Goal: Information Seeking & Learning: Learn about a topic

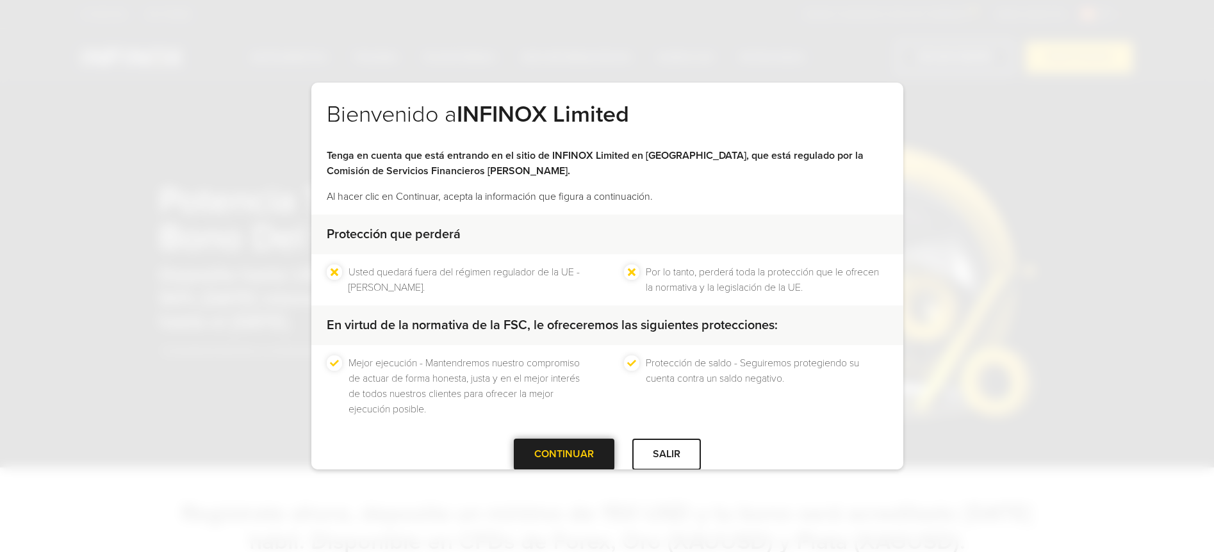
click at [564, 455] on div at bounding box center [564, 455] width 0 height 0
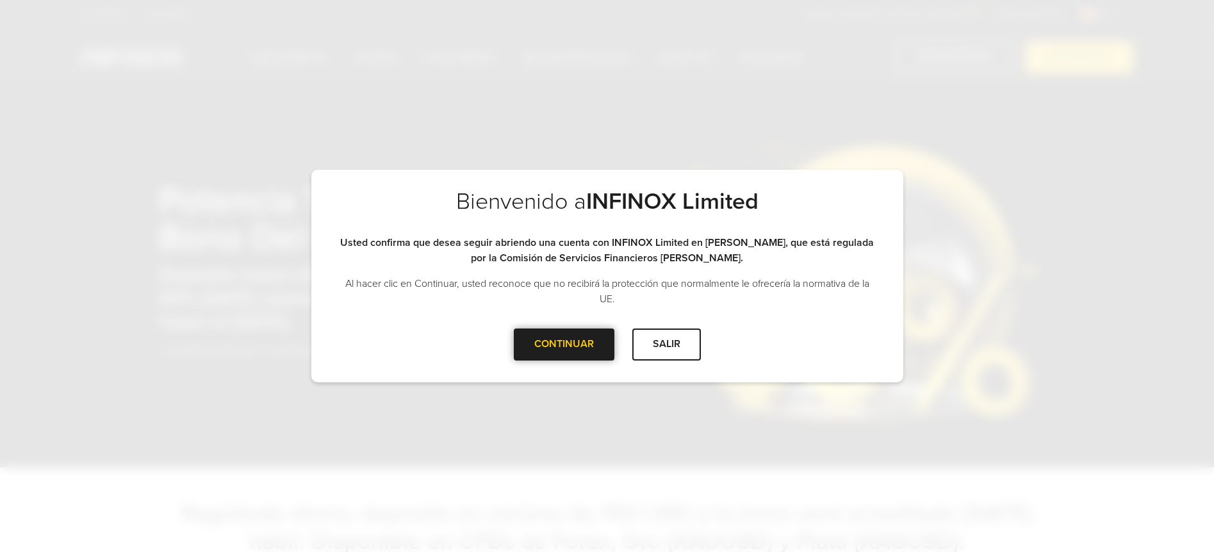
click at [564, 345] on div at bounding box center [564, 345] width 0 height 0
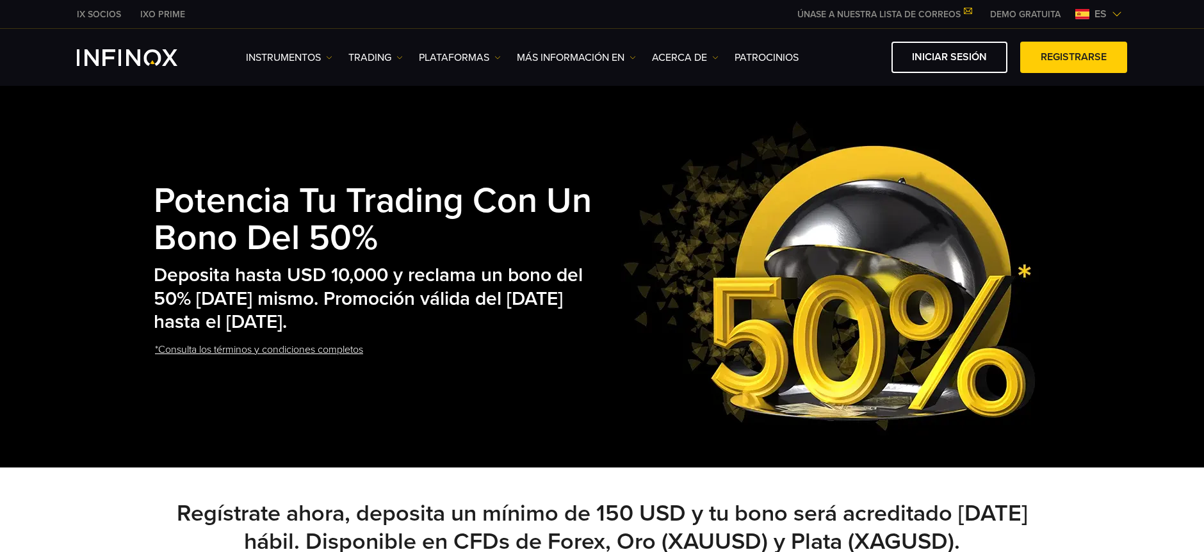
drag, startPoint x: 167, startPoint y: 197, endPoint x: 555, endPoint y: 321, distance: 408.3
click at [555, 321] on div "Potencia tu Trading con un Bono del 50% Deposita hasta USD 10,000 y reclama un …" at bounding box center [382, 277] width 456 height 238
copy div "Potencia tu Trading con un Bono del 50% Deposita hasta USD 10,000 y reclama un …"
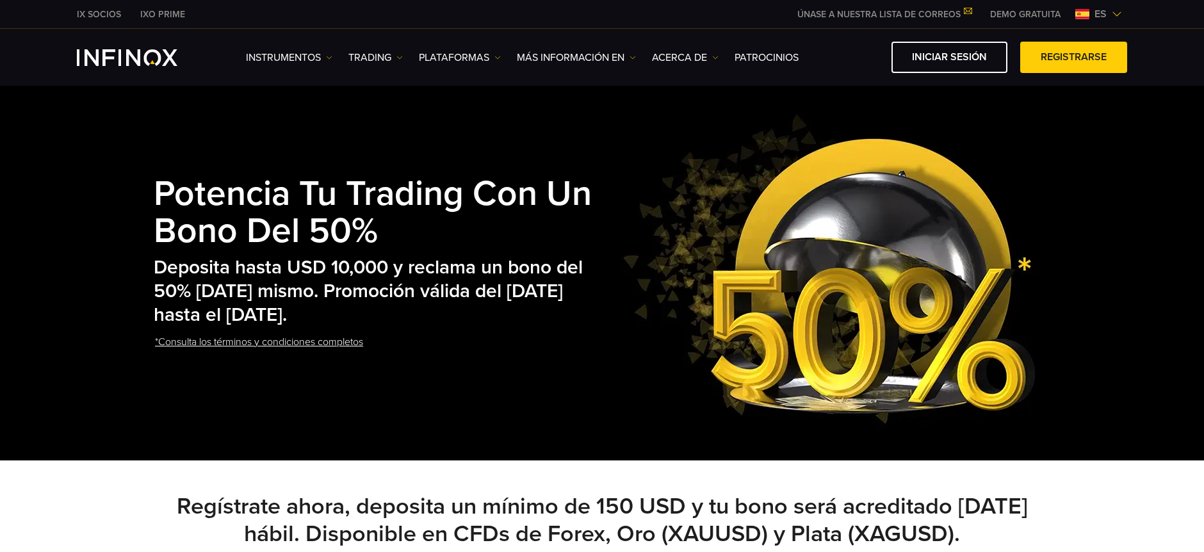
click at [408, 306] on h2 "Deposita hasta USD 10,000 y reclama un bono del 50% [DATE] mismo. Promoción vál…" at bounding box center [382, 291] width 456 height 70
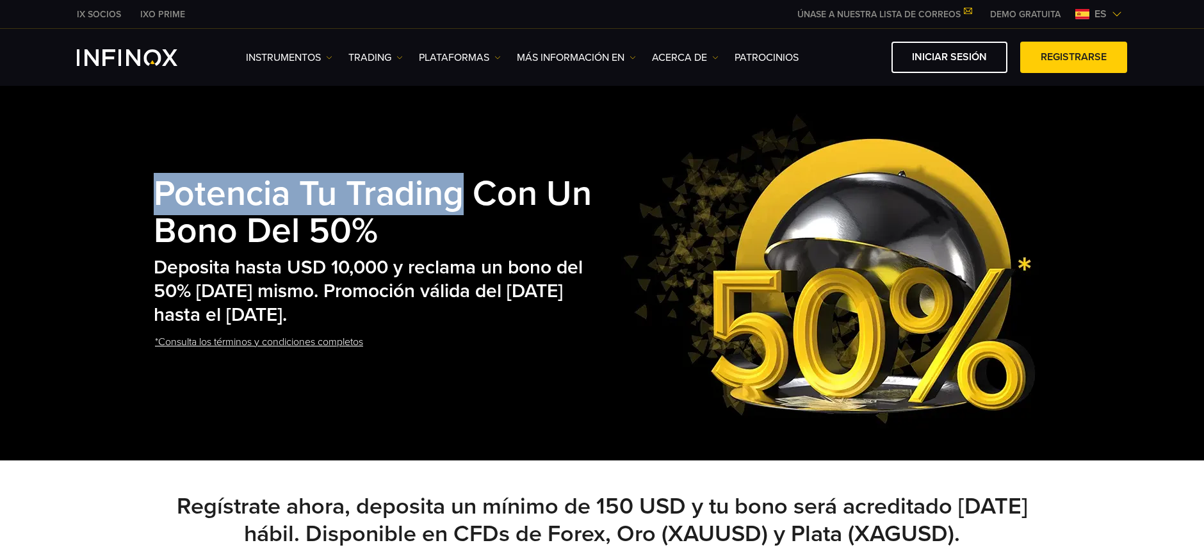
drag, startPoint x: 156, startPoint y: 185, endPoint x: 466, endPoint y: 209, distance: 310.3
click at [466, 209] on strong "Potencia tu Trading con un Bono del 50%" at bounding box center [373, 212] width 438 height 79
copy strong "Potencia tu Trading"
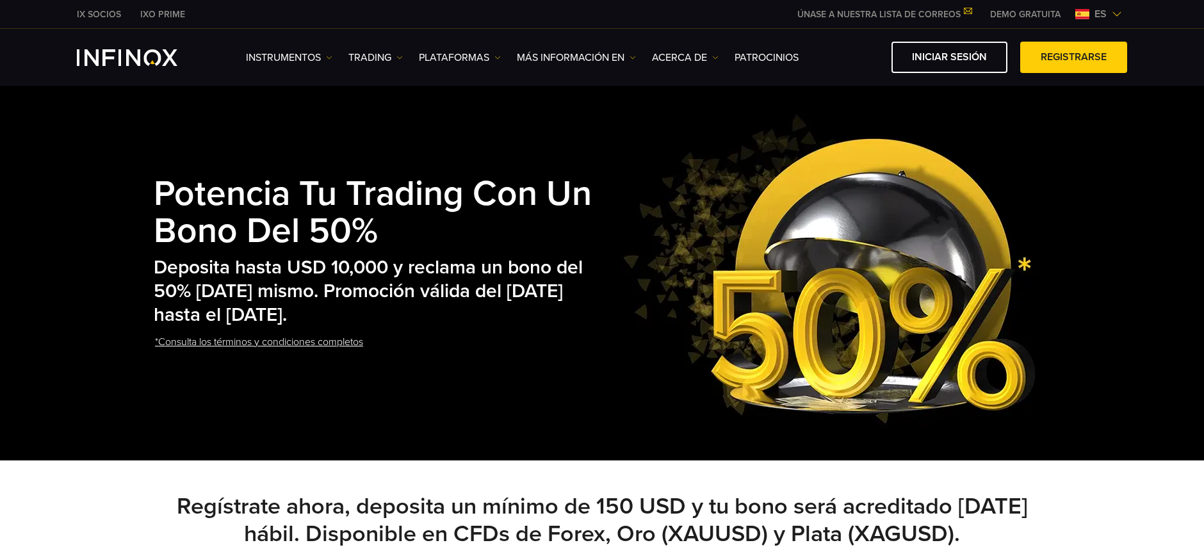
click at [370, 277] on h2 "Deposita hasta USD 10,000 y reclama un bono del 50% [DATE] mismo. Promoción vál…" at bounding box center [382, 291] width 456 height 70
drag, startPoint x: 397, startPoint y: 342, endPoint x: 160, endPoint y: 346, distance: 236.4
click at [160, 346] on div "Potencia tu Trading con un Bono del 50% Deposita hasta USD 10,000 y reclama un …" at bounding box center [382, 270] width 456 height 238
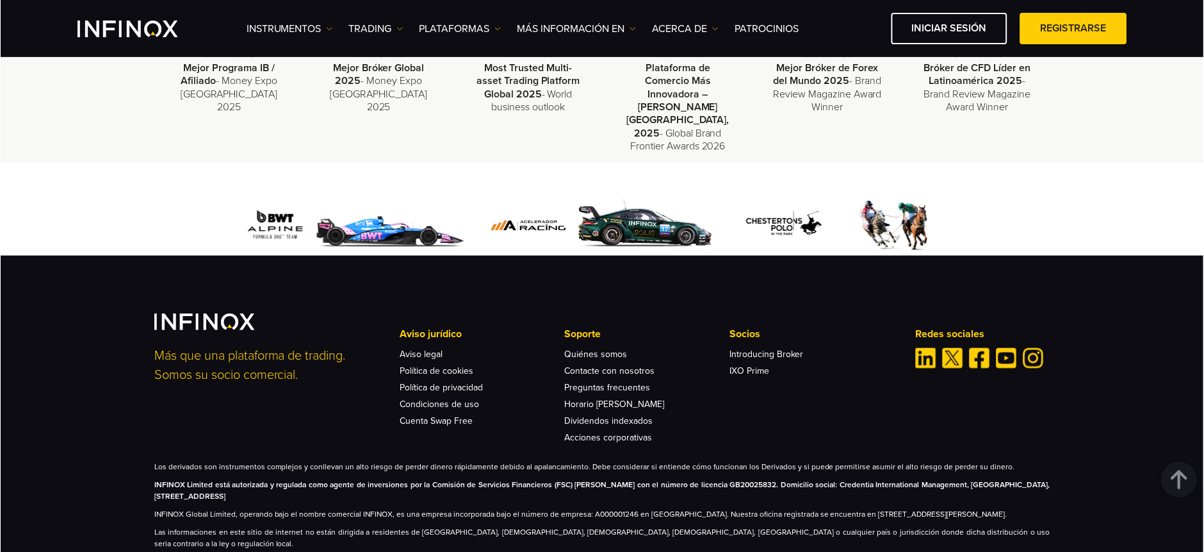
scroll to position [1511, 0]
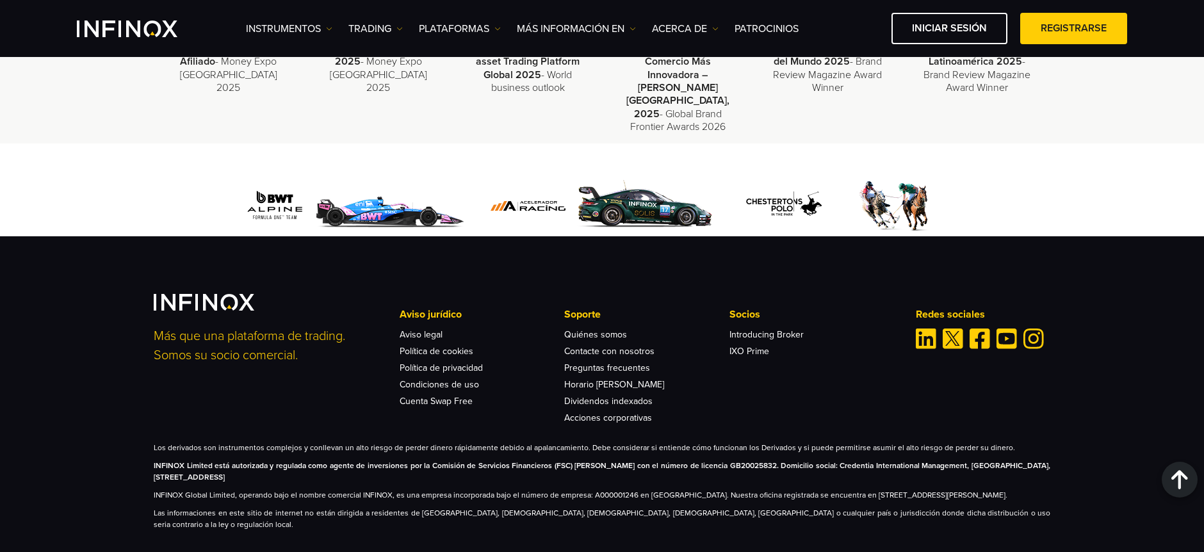
click at [536, 442] on p "Los derivados son instrumentos complejos y conllevan un alto riesgo de perder d…" at bounding box center [602, 448] width 897 height 12
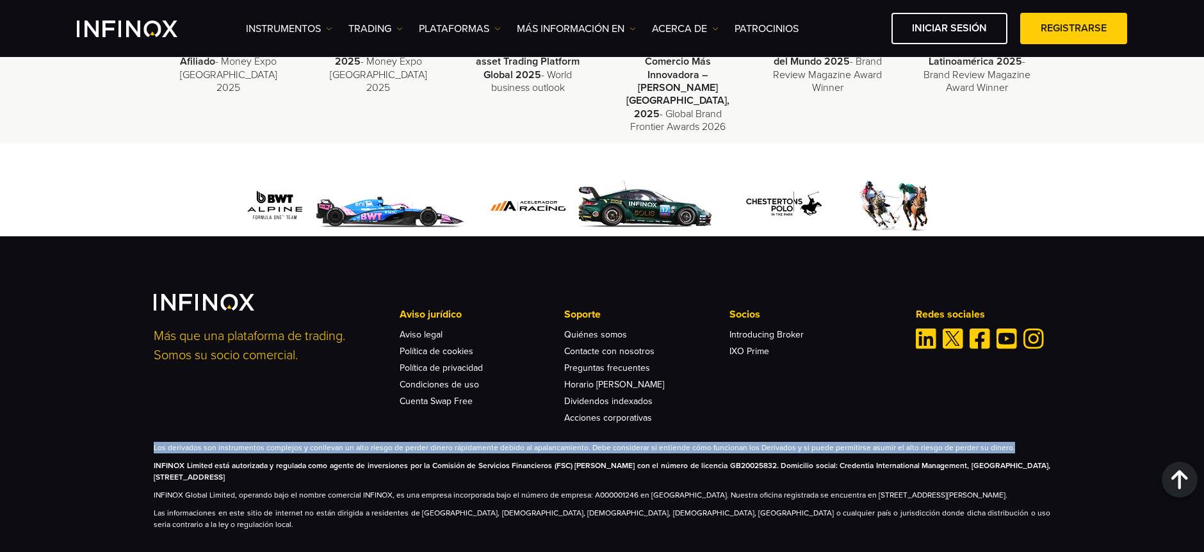
click at [536, 442] on p "Los derivados son instrumentos complejos y conllevan un alto riesgo de perder d…" at bounding box center [602, 448] width 897 height 12
copy div "Los derivados son instrumentos complejos y conllevan un alto riesgo de perder d…"
click at [275, 407] on div "Más que una plataforma de trading. Somos su socio comercial. Aviso jurídico Avi…" at bounding box center [602, 412] width 923 height 236
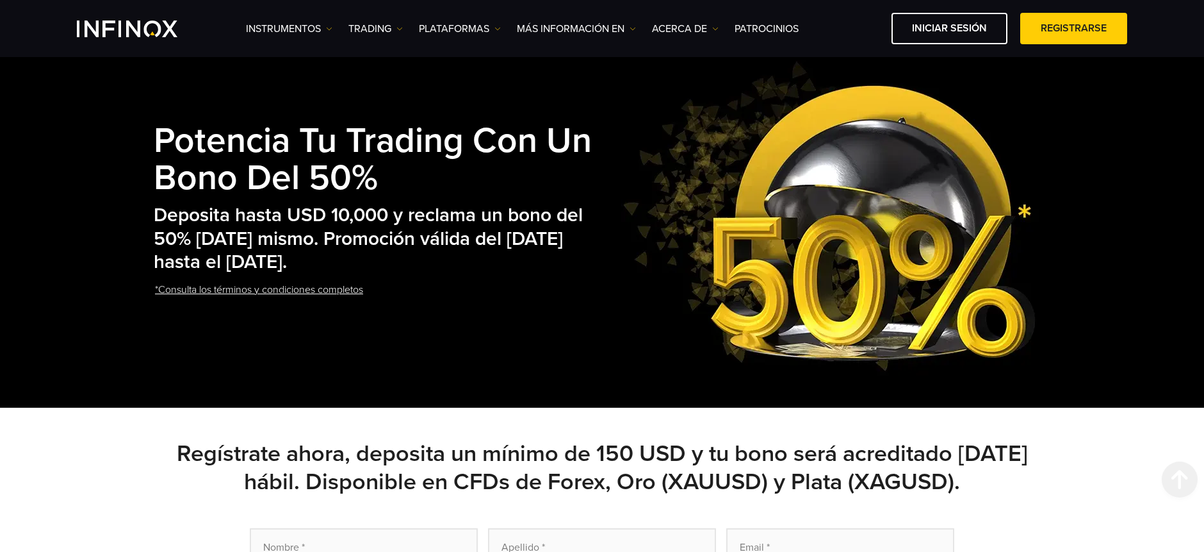
scroll to position [0, 0]
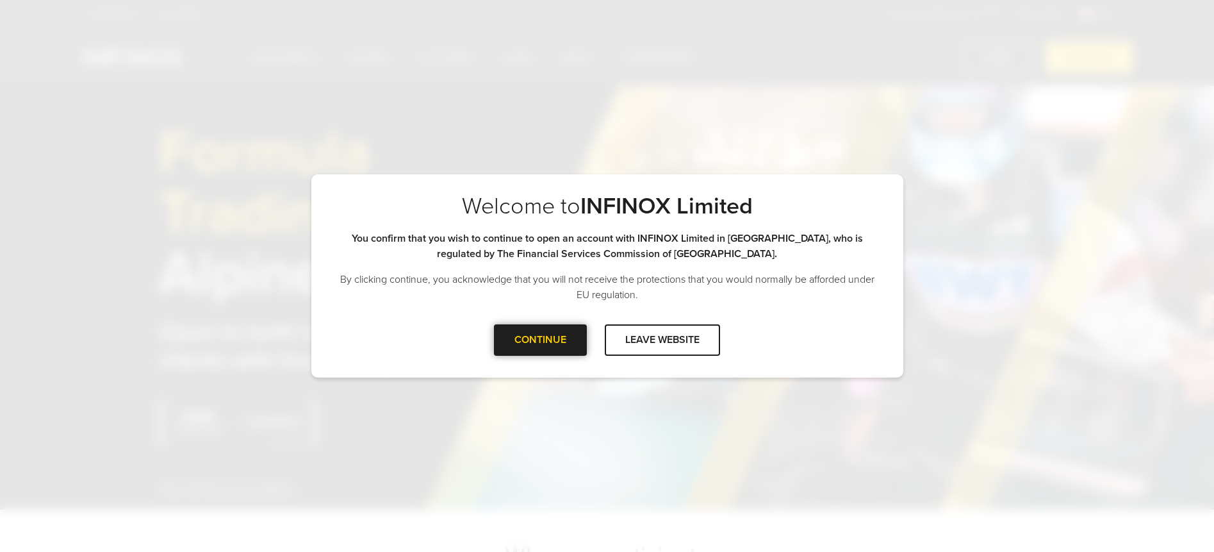
click at [541, 340] on div at bounding box center [541, 340] width 0 height 0
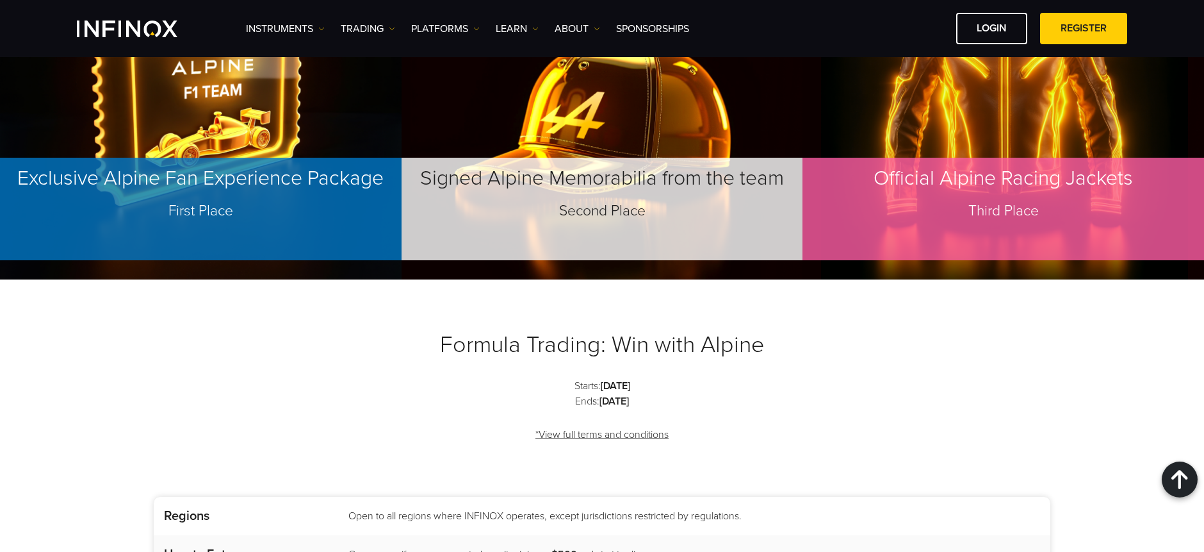
scroll to position [1605, 0]
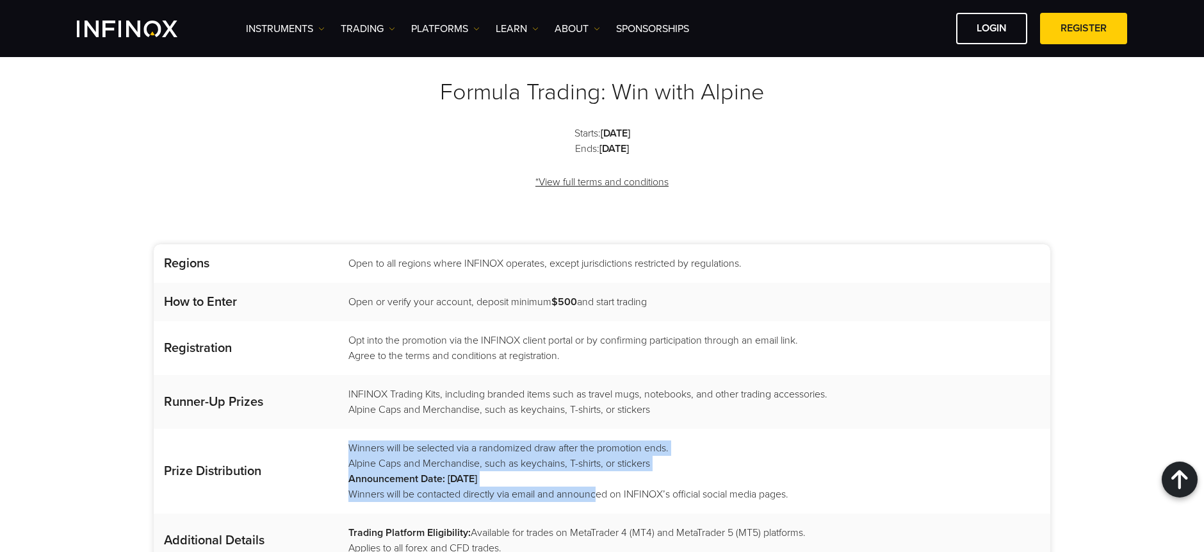
drag, startPoint x: 332, startPoint y: 420, endPoint x: 598, endPoint y: 427, distance: 266.0
click at [596, 429] on tr "Prize Distribution Winners will be selected via a randomized draw after the pro…" at bounding box center [602, 471] width 897 height 85
click at [794, 429] on td "Winners will be selected via a randomized draw after the promotion ends. Alpine…" at bounding box center [694, 471] width 714 height 85
